Goal: Task Accomplishment & Management: Use online tool/utility

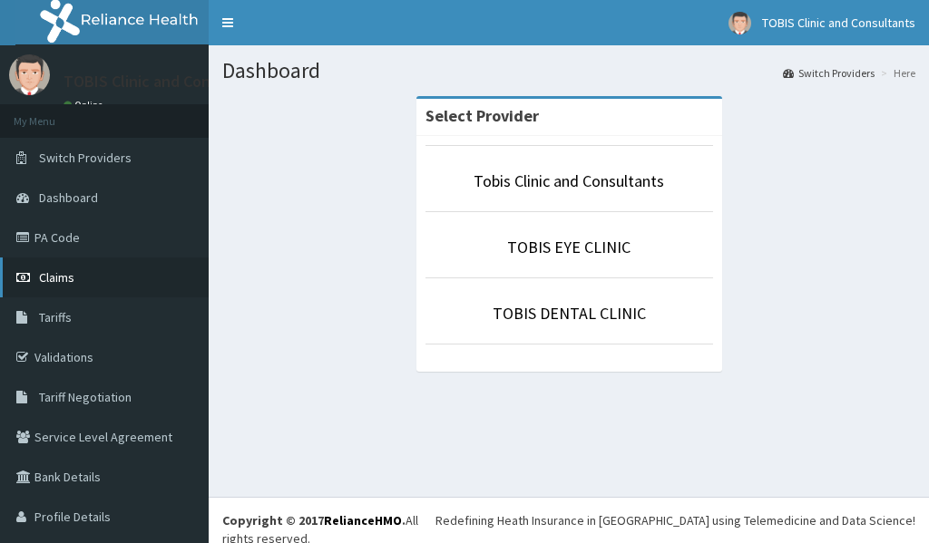
click at [62, 286] on link "Claims" at bounding box center [104, 278] width 209 height 40
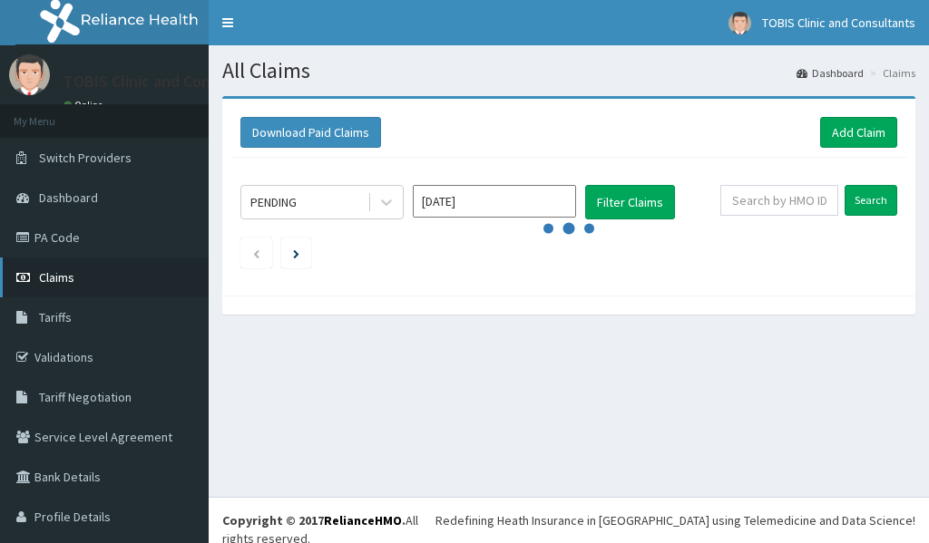
click at [49, 275] on span "Claims" at bounding box center [56, 277] width 35 height 16
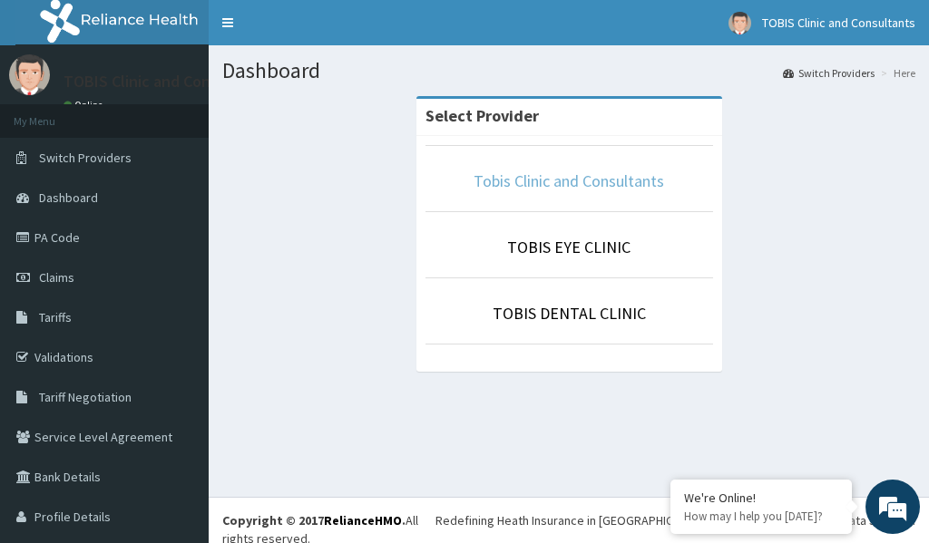
click at [504, 184] on link "Tobis Clinic and Consultants" at bounding box center [568, 181] width 190 height 21
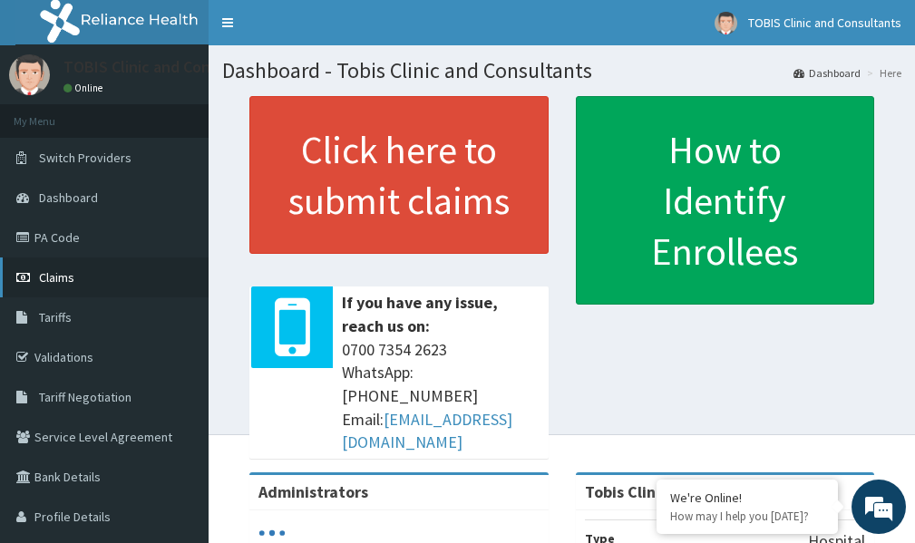
click at [61, 277] on span "Claims" at bounding box center [56, 277] width 35 height 16
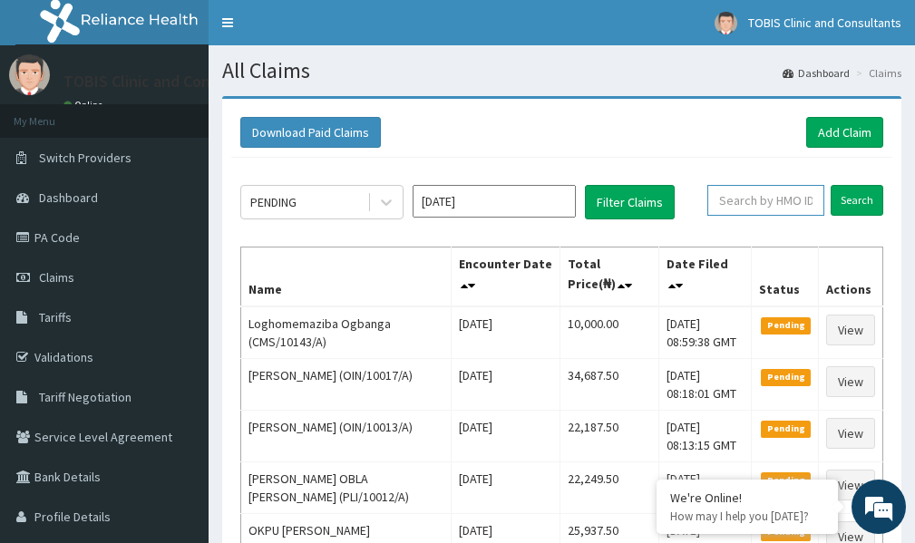
click at [739, 205] on input "text" at bounding box center [765, 200] width 117 height 31
paste input "OIN/10005/A"
type input "OIN/10005/A"
click at [843, 200] on input "Search" at bounding box center [857, 200] width 53 height 31
